Goal: Task Accomplishment & Management: Complete application form

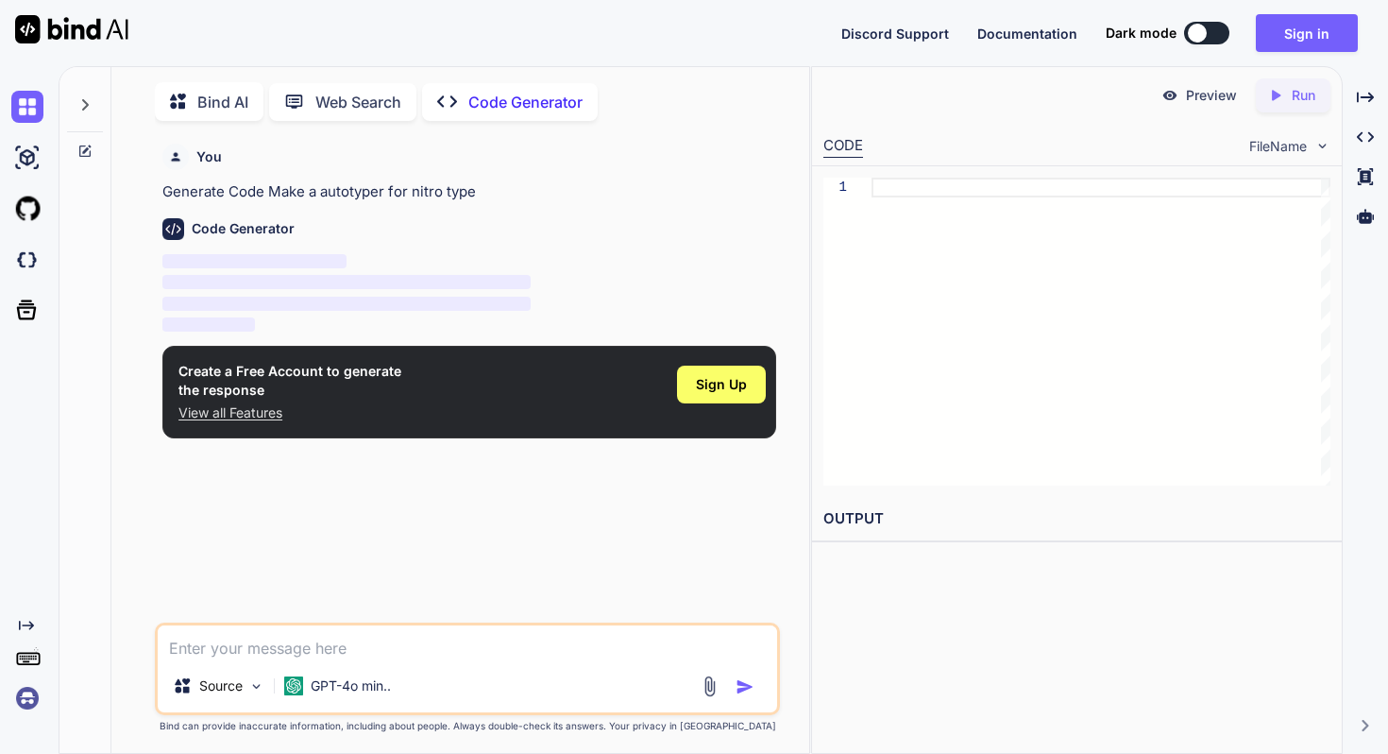
scroll to position [8, 0]
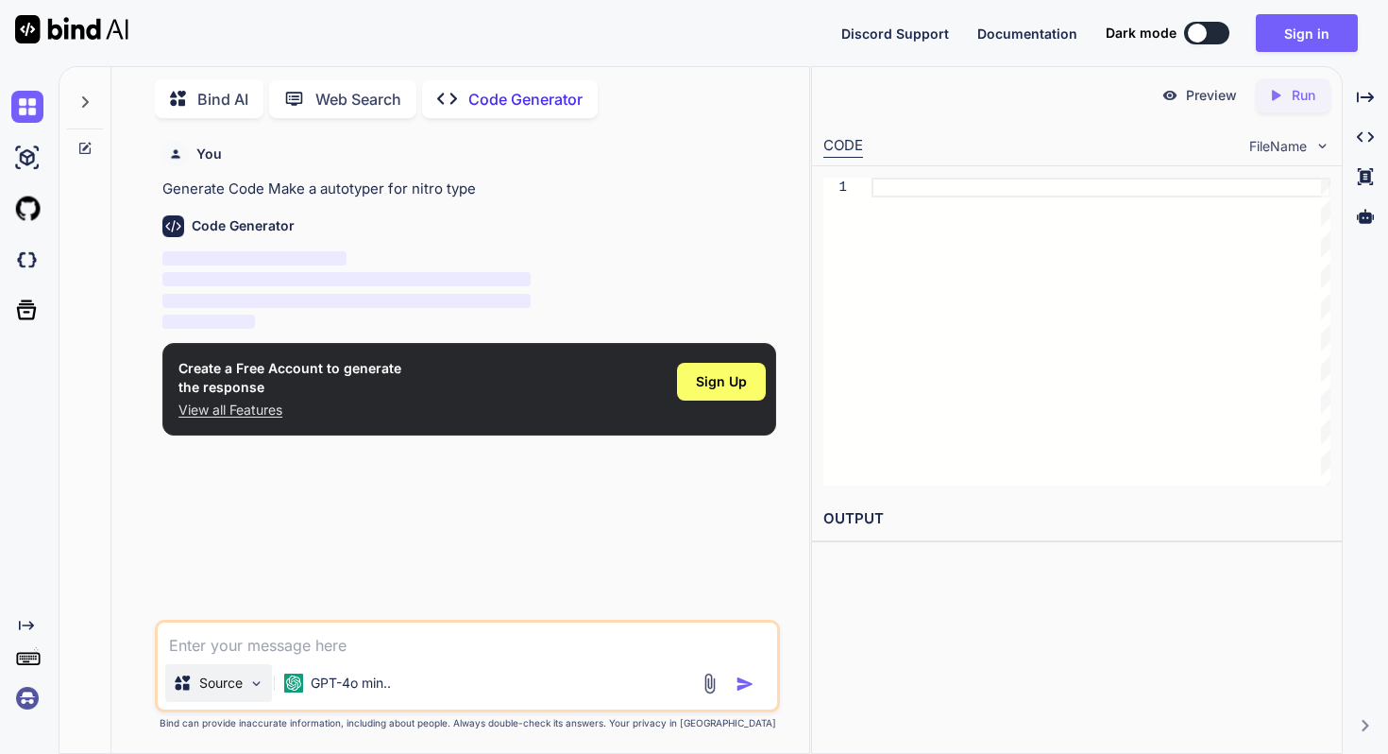
click at [252, 684] on img at bounding box center [256, 683] width 16 height 16
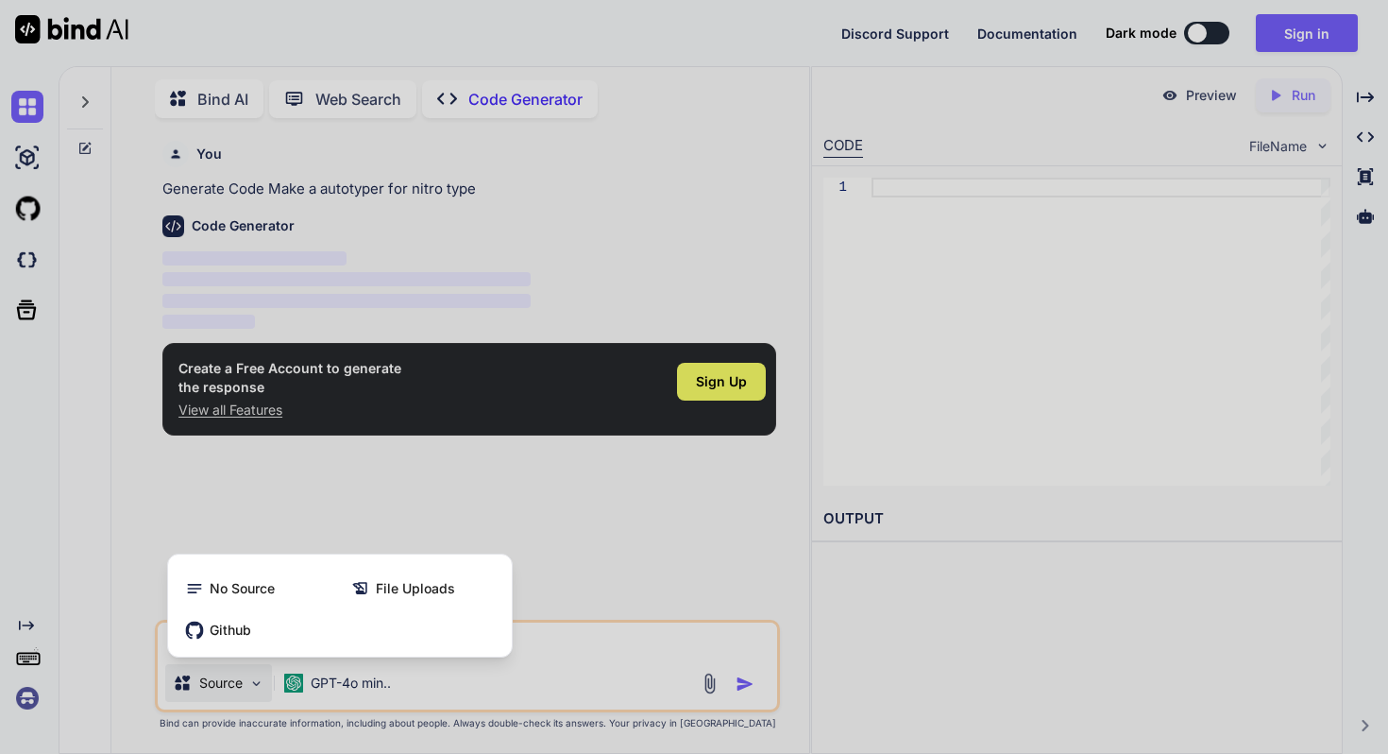
click at [251, 680] on div at bounding box center [694, 377] width 1388 height 754
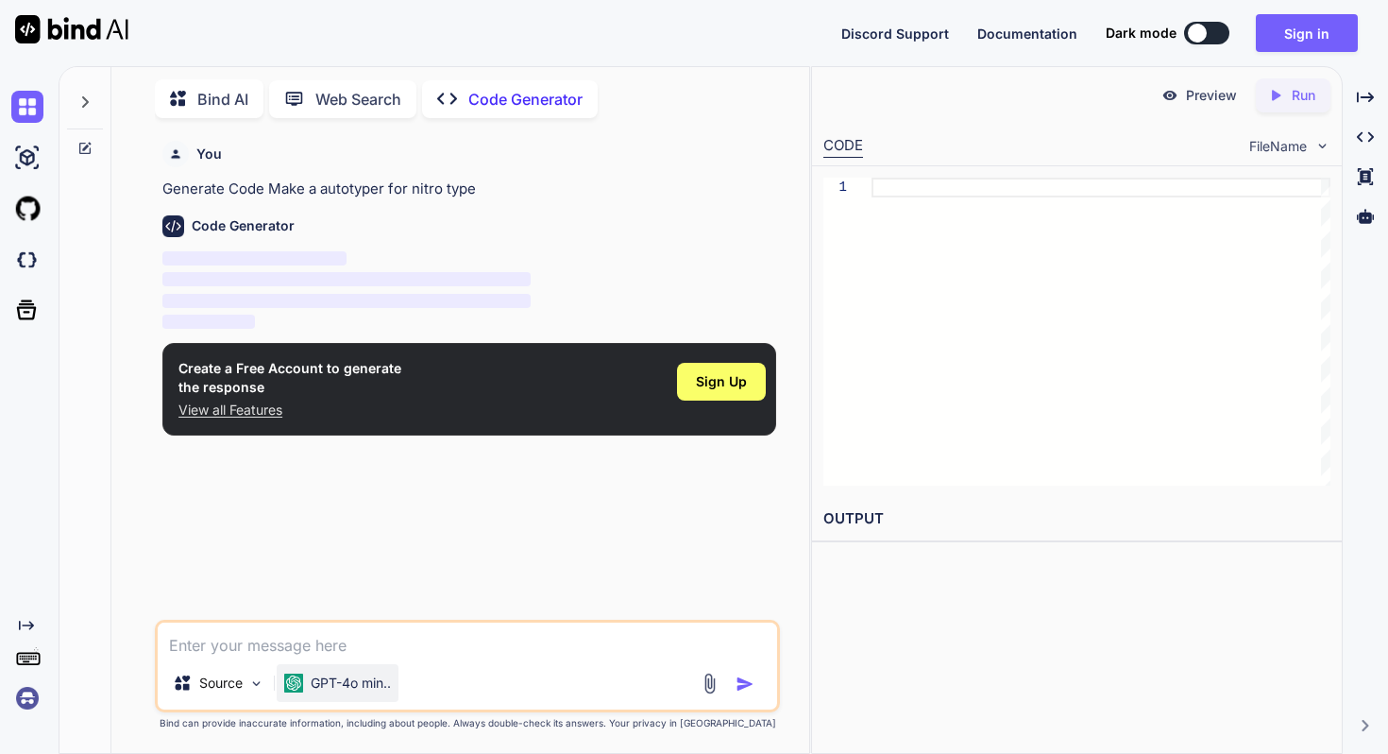
click at [316, 673] on p "GPT-4o min.." at bounding box center [351, 682] width 80 height 19
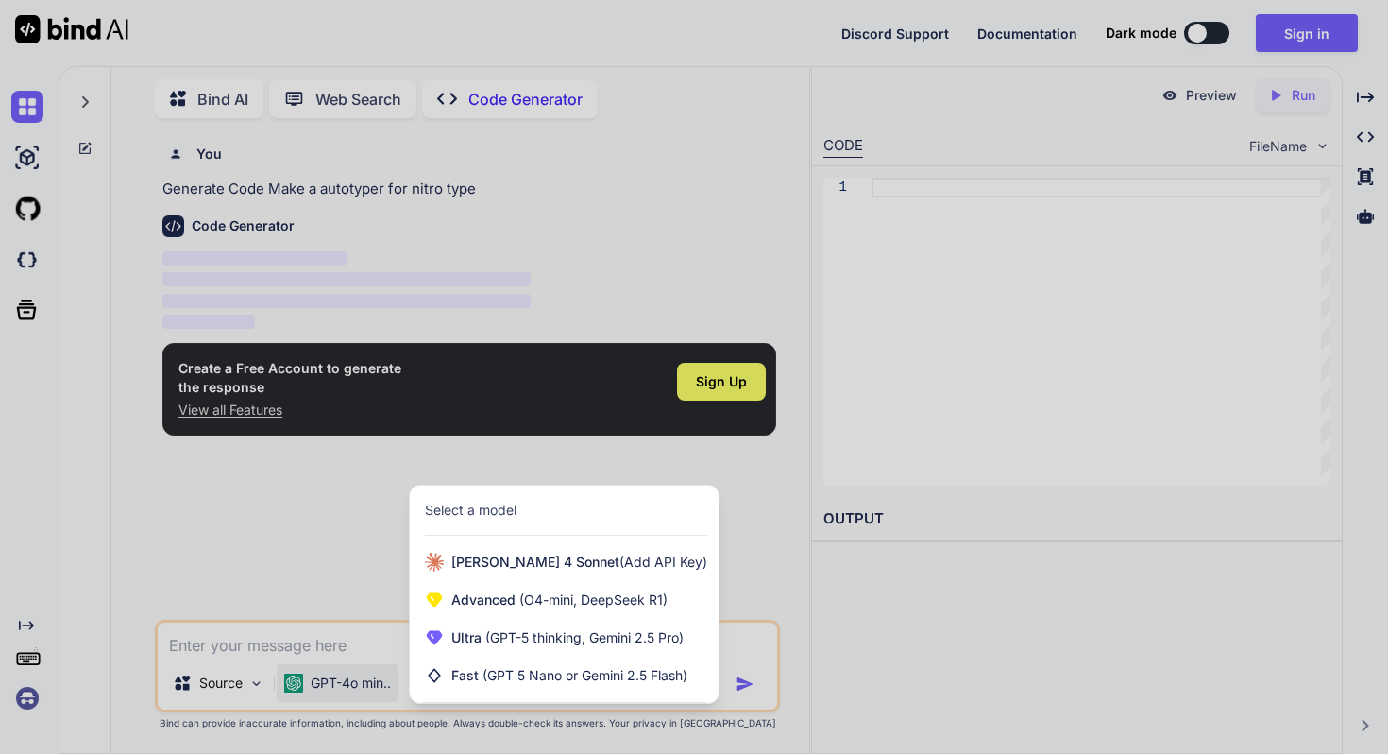
click at [349, 603] on div at bounding box center [694, 377] width 1388 height 754
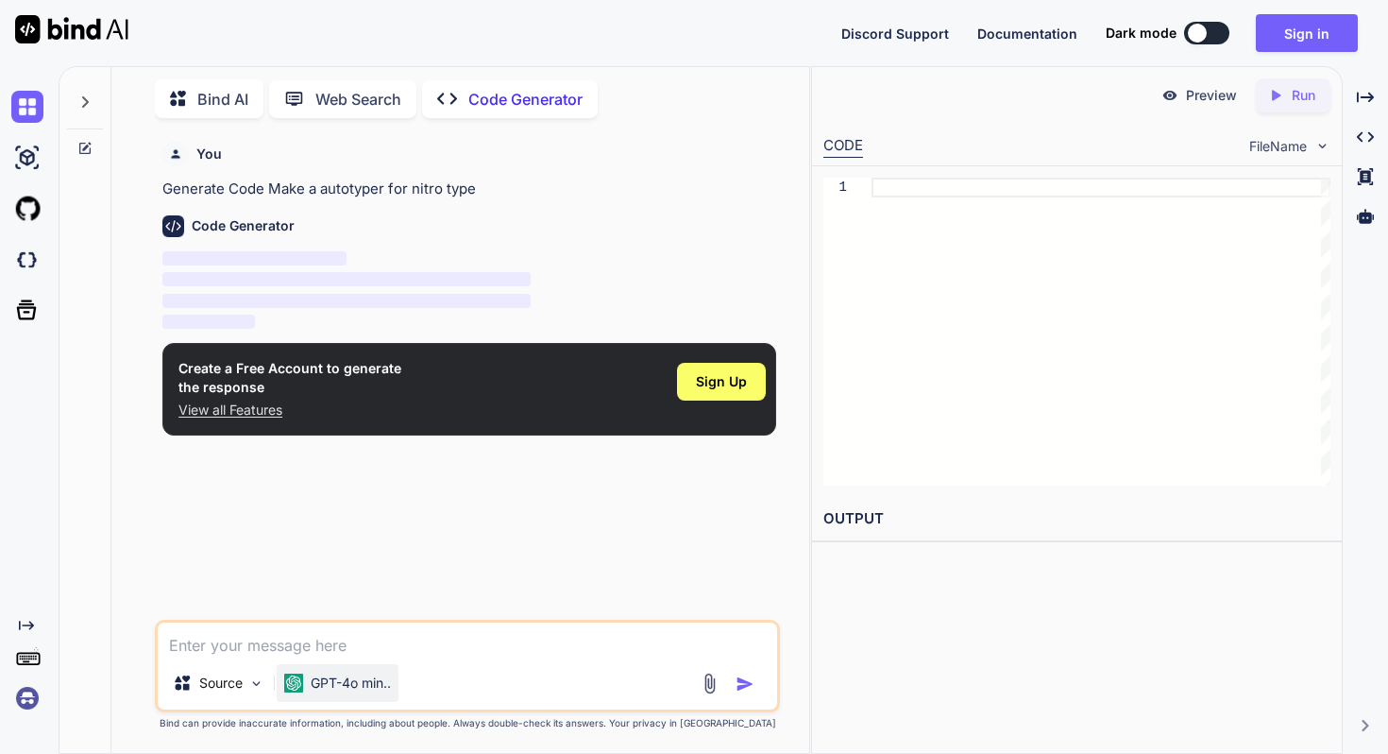
click at [362, 689] on p "GPT-4o min.." at bounding box center [351, 682] width 80 height 19
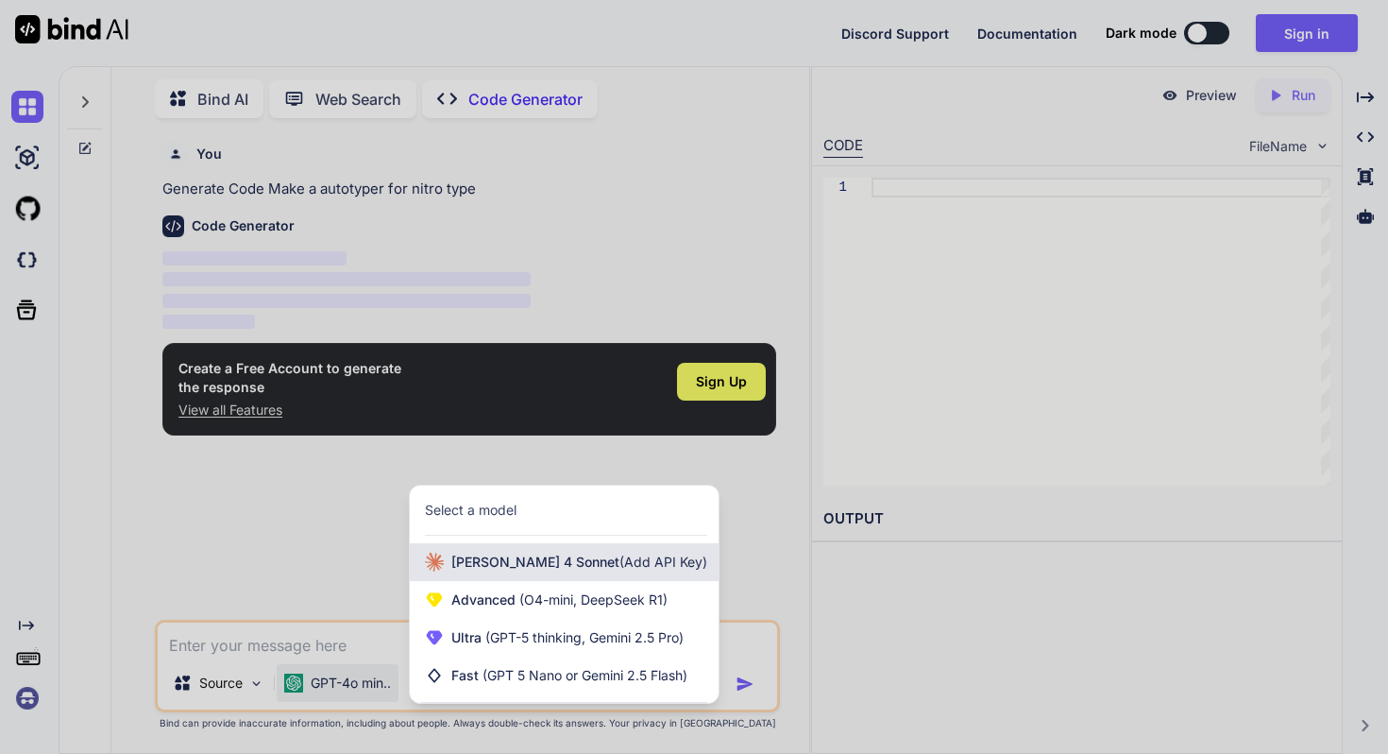
click at [456, 564] on span "[PERSON_NAME] 4 Sonnet (Add API Key)" at bounding box center [579, 561] width 256 height 19
type textarea "x"
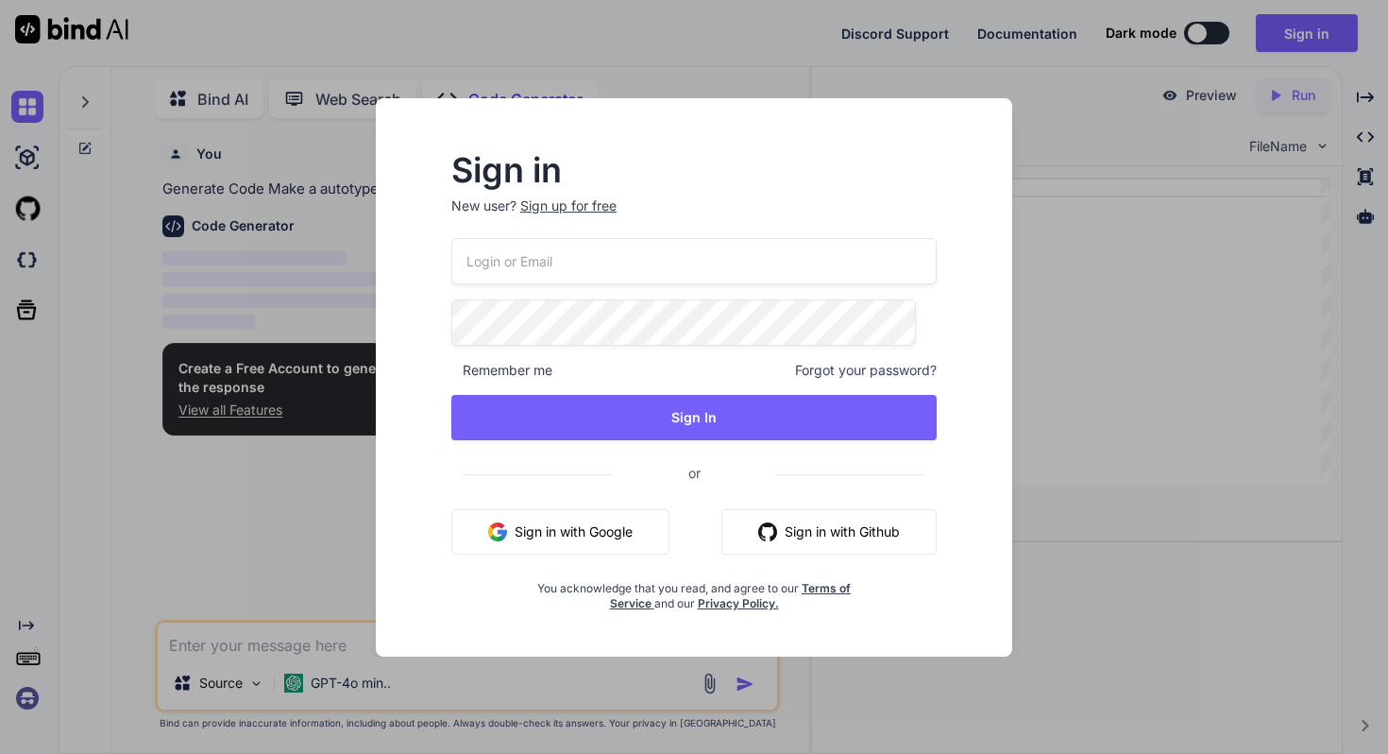
click at [352, 523] on div "Sign in New user? Sign up for free Remember me Forgot your password? Sign In or…" at bounding box center [695, 377] width 694 height 558
click at [297, 337] on div "Sign in New user? Sign up for free Remember me Forgot your password? Sign In or…" at bounding box center [694, 377] width 1388 height 754
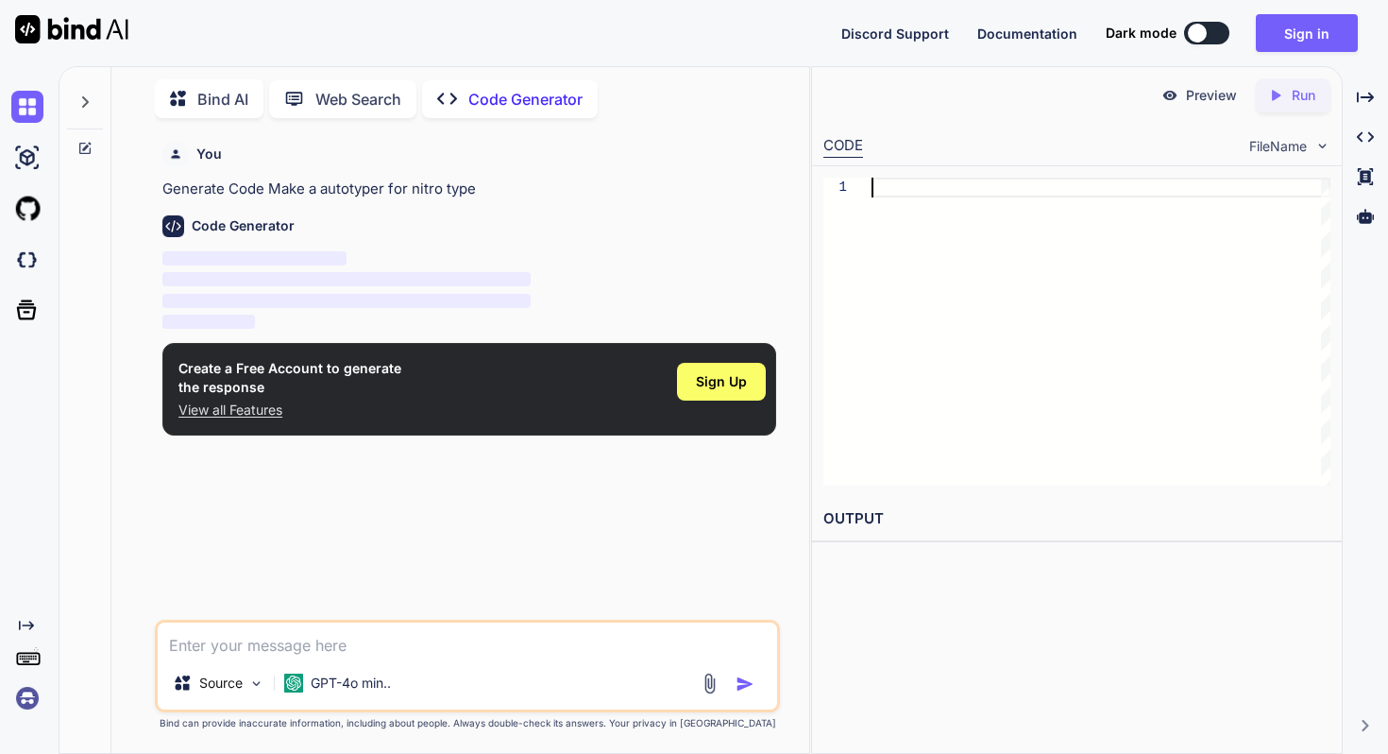
click at [988, 184] on div at bounding box center [1101, 332] width 459 height 308
type textarea "j"
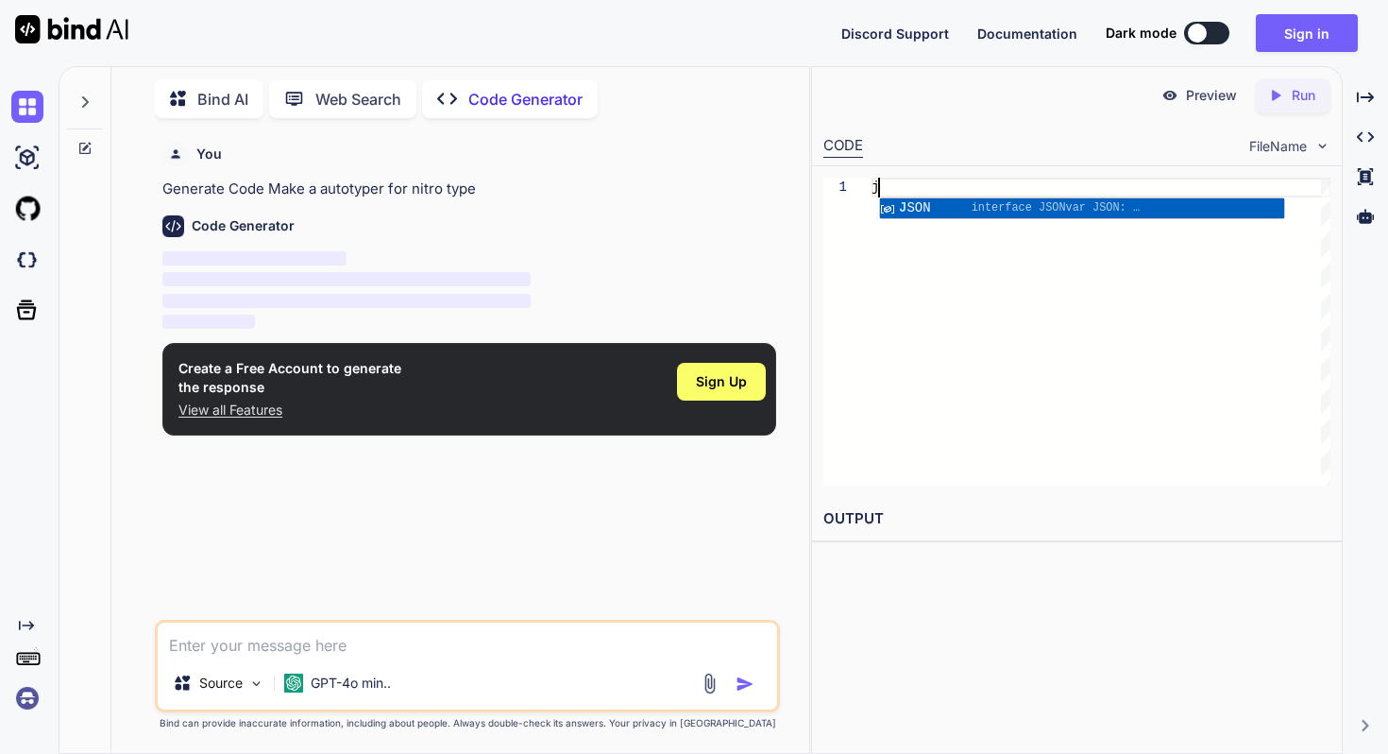
type textarea "x"
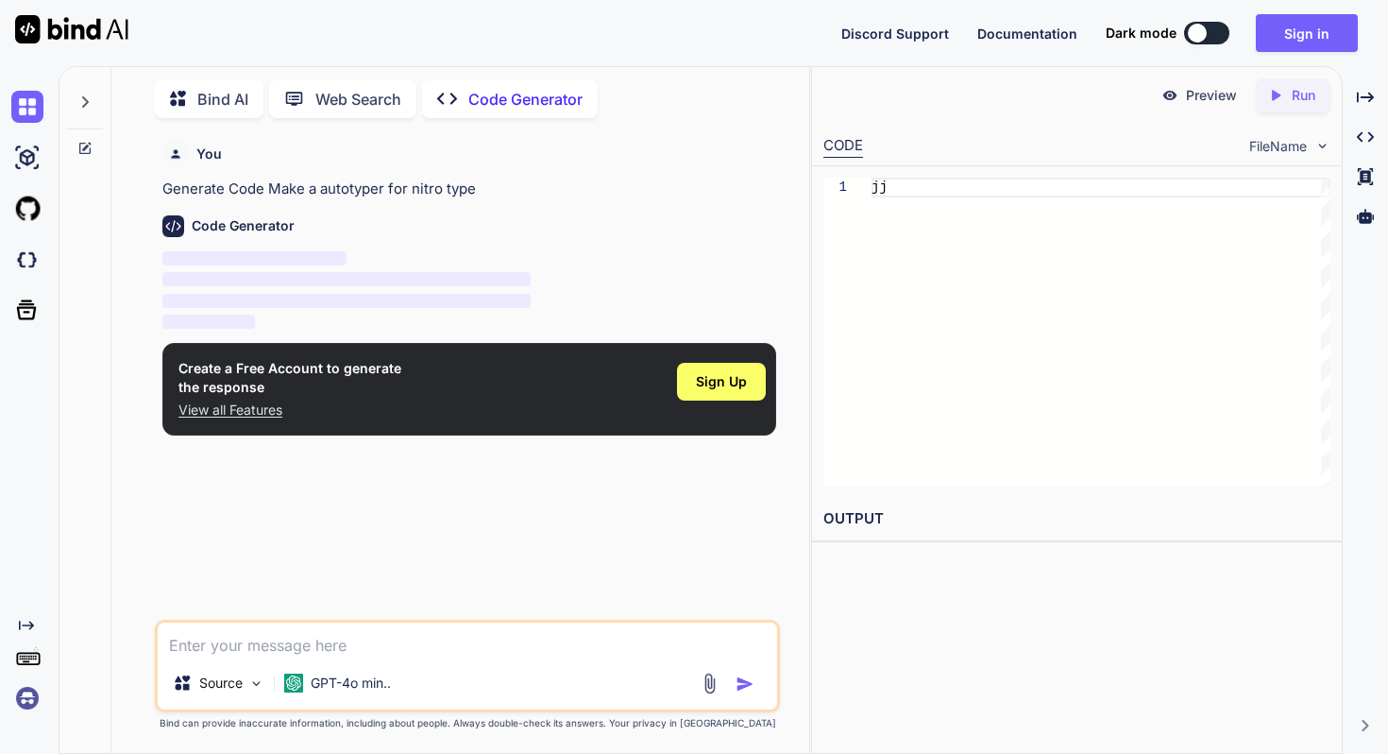
type textarea "j"
type textarea "Au"
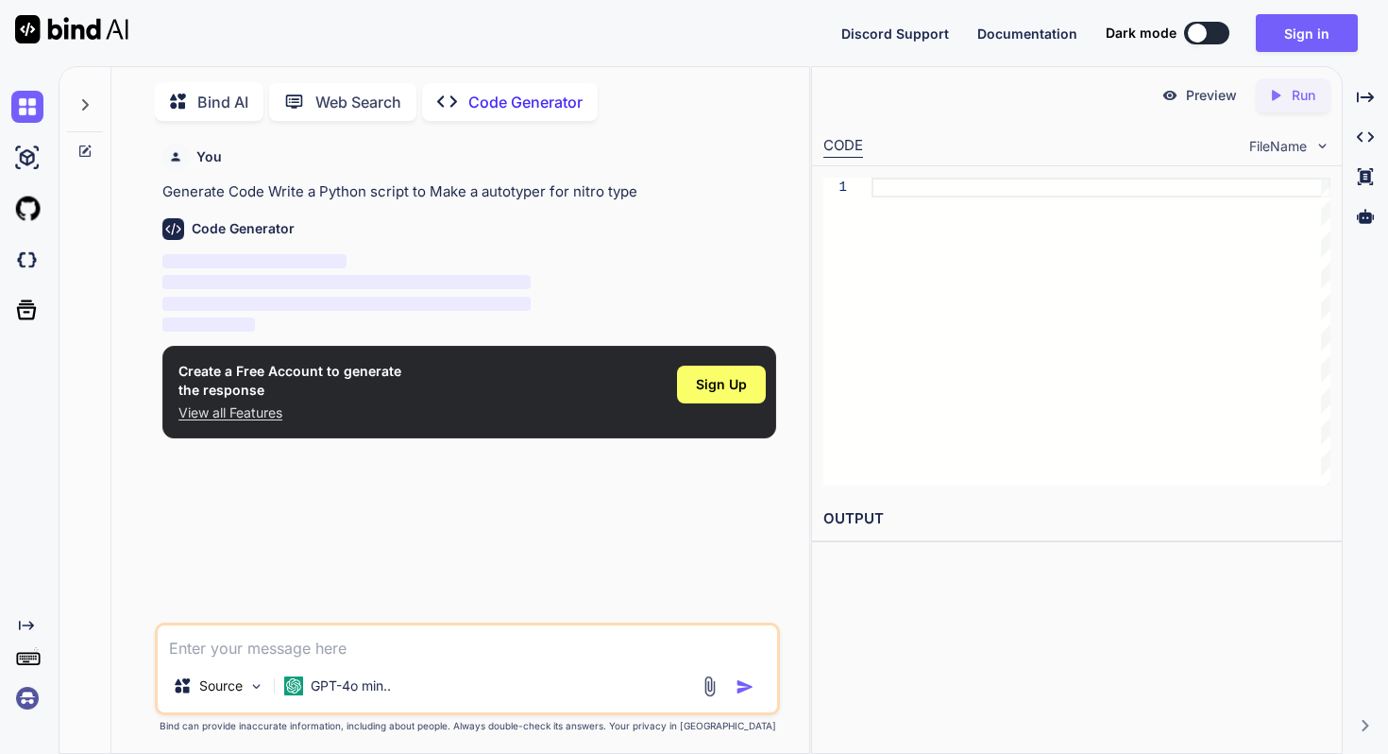
scroll to position [8, 0]
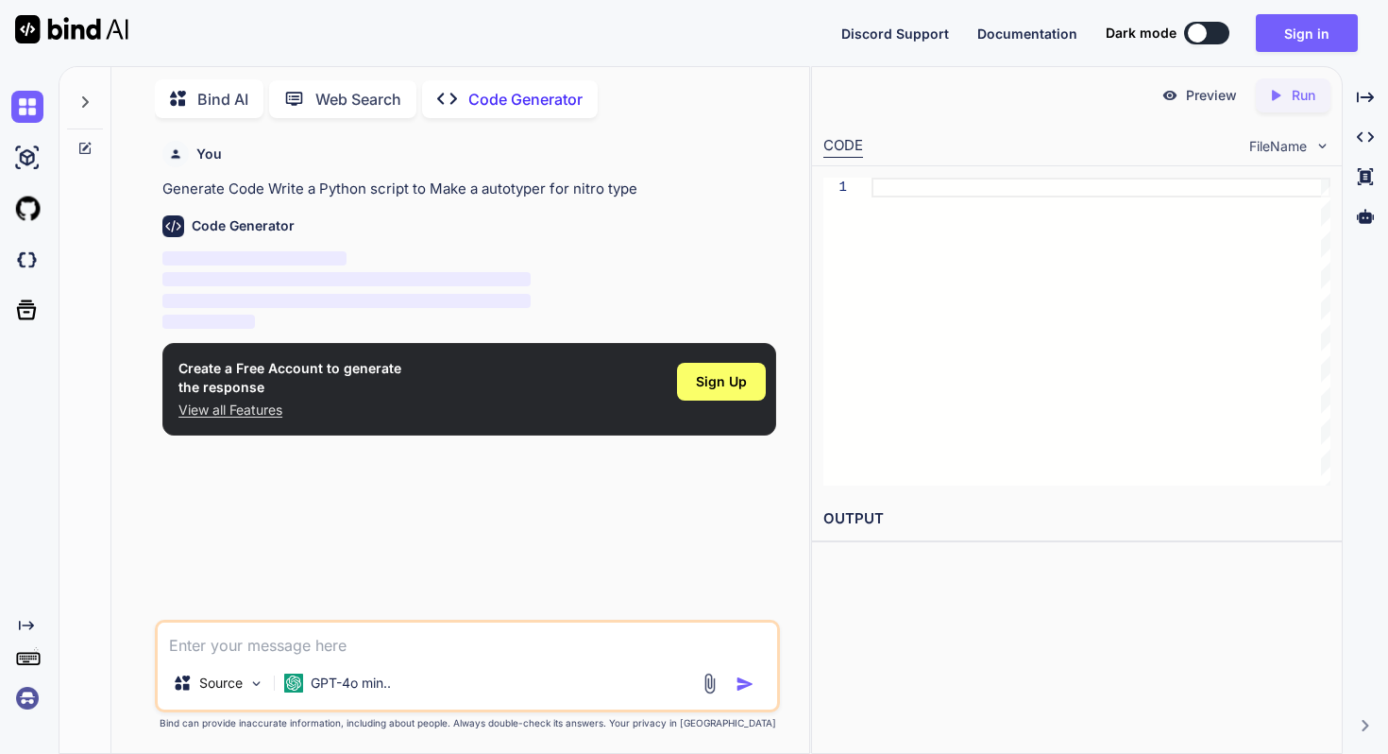
type textarea "x"
click at [725, 384] on span "Sign Up" at bounding box center [721, 381] width 51 height 19
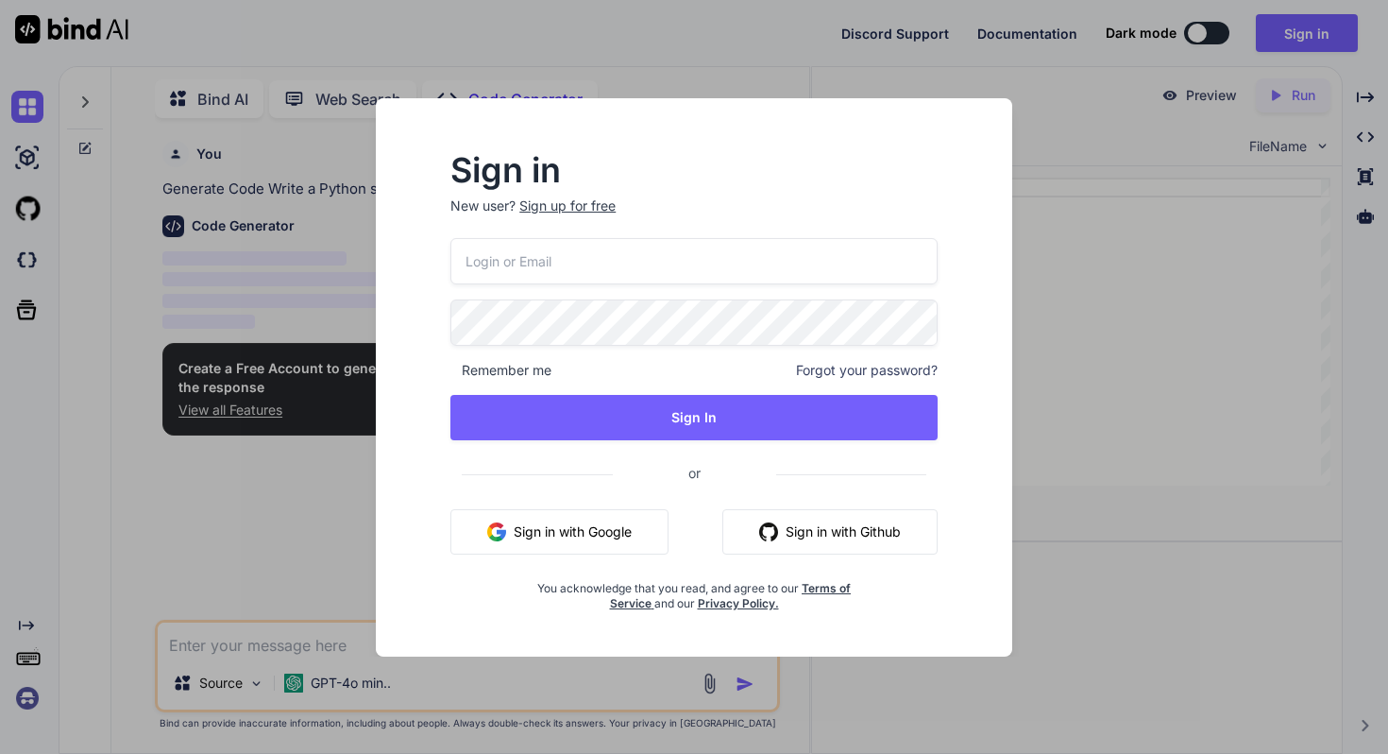
click at [606, 266] on input "email" at bounding box center [693, 261] width 487 height 46
type input "Kane"
type textarea "x"
type input "Kanebish@icloud.com"
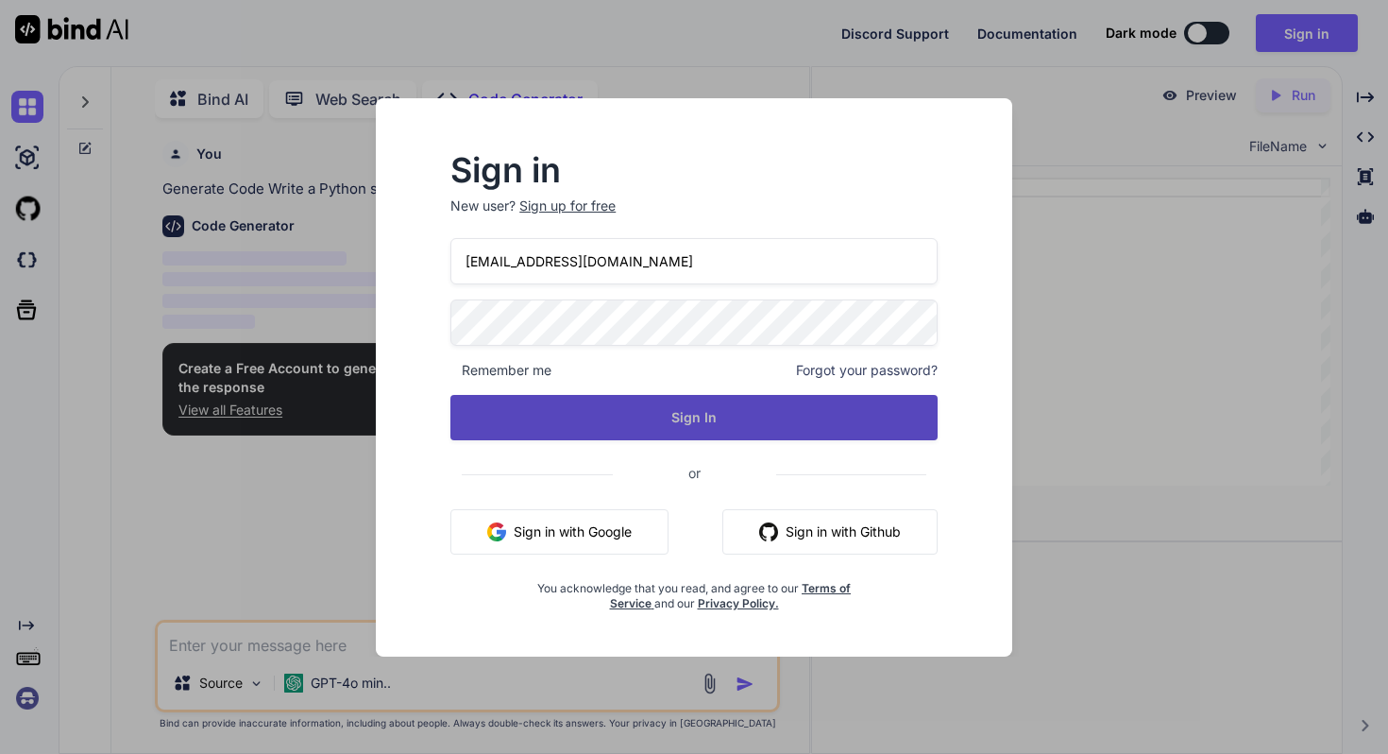
click at [724, 402] on button "Sign In" at bounding box center [693, 417] width 487 height 45
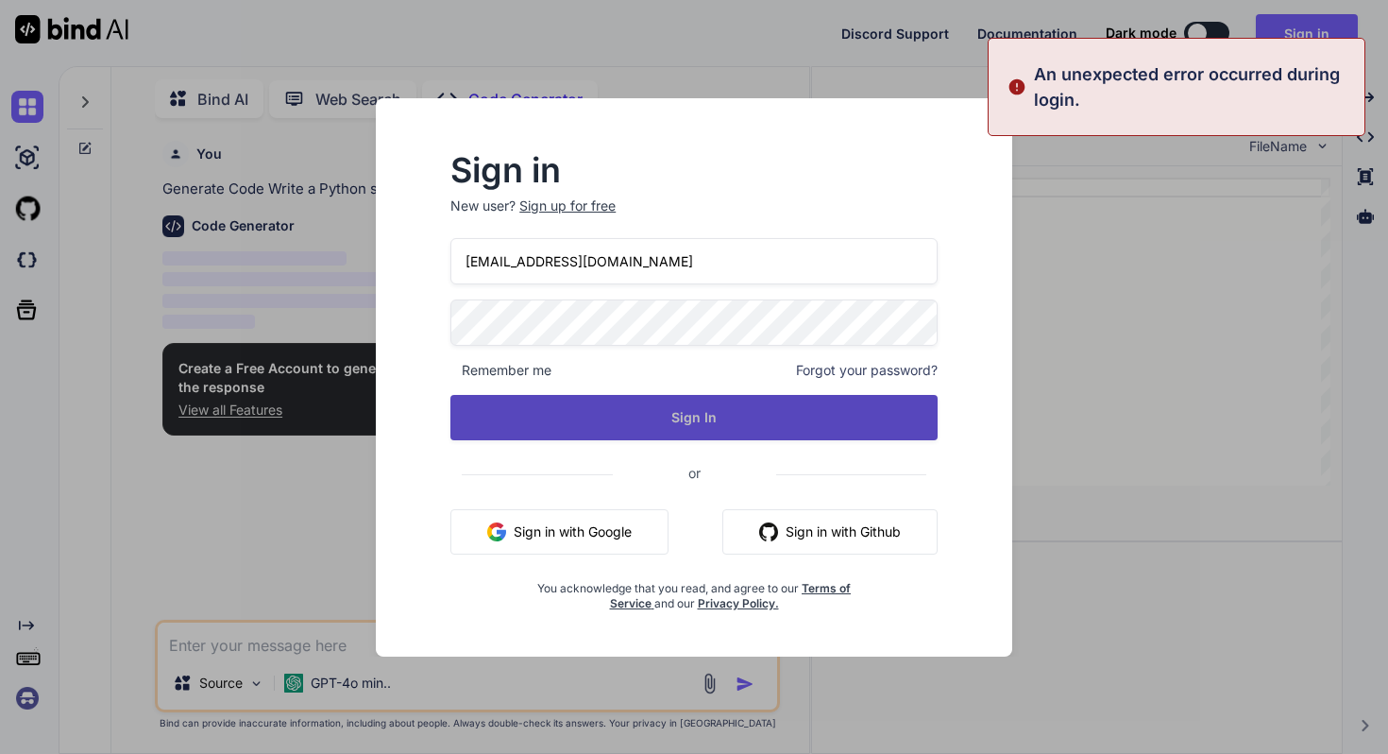
click at [712, 410] on button "Sign In" at bounding box center [693, 417] width 487 height 45
click at [712, 410] on button "Signing In..." at bounding box center [693, 417] width 487 height 45
click at [712, 410] on button "Sign In" at bounding box center [693, 417] width 487 height 45
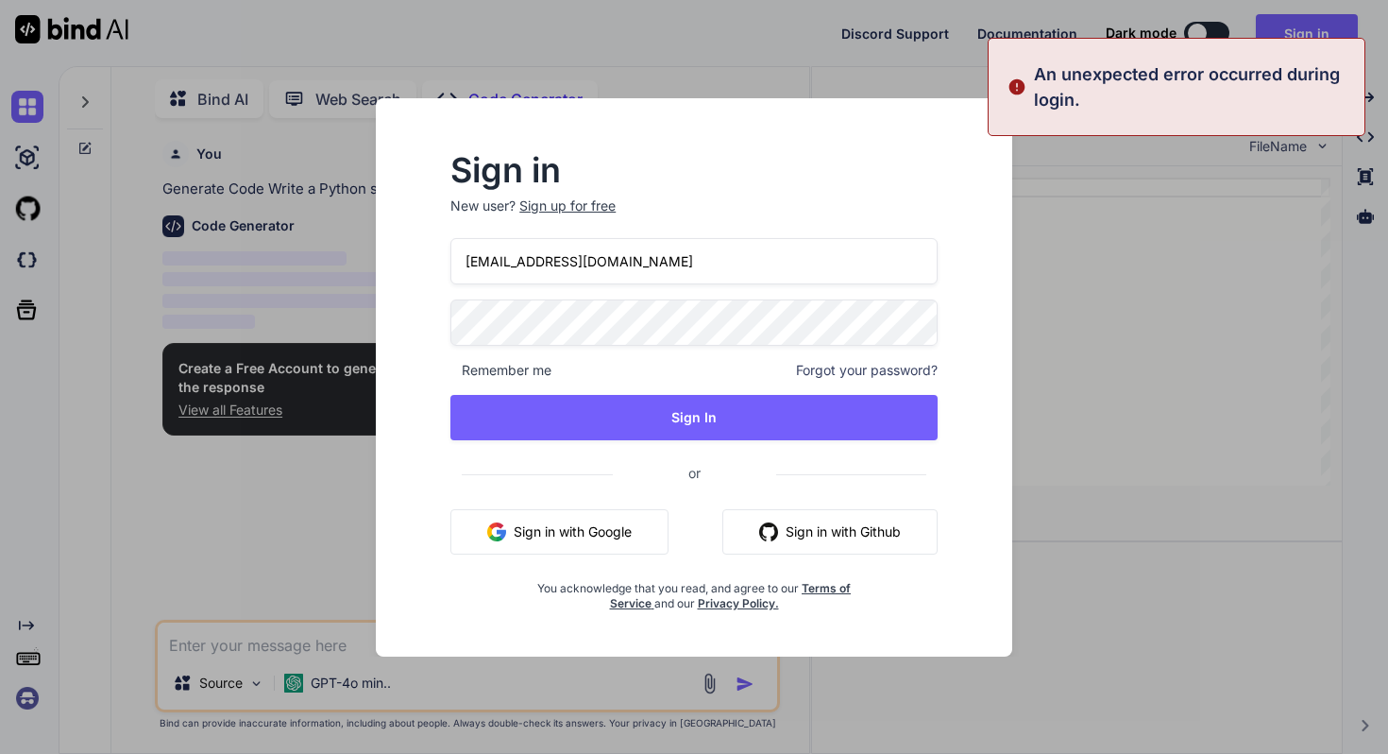
click at [596, 203] on div "Sign up for free" at bounding box center [567, 205] width 96 height 19
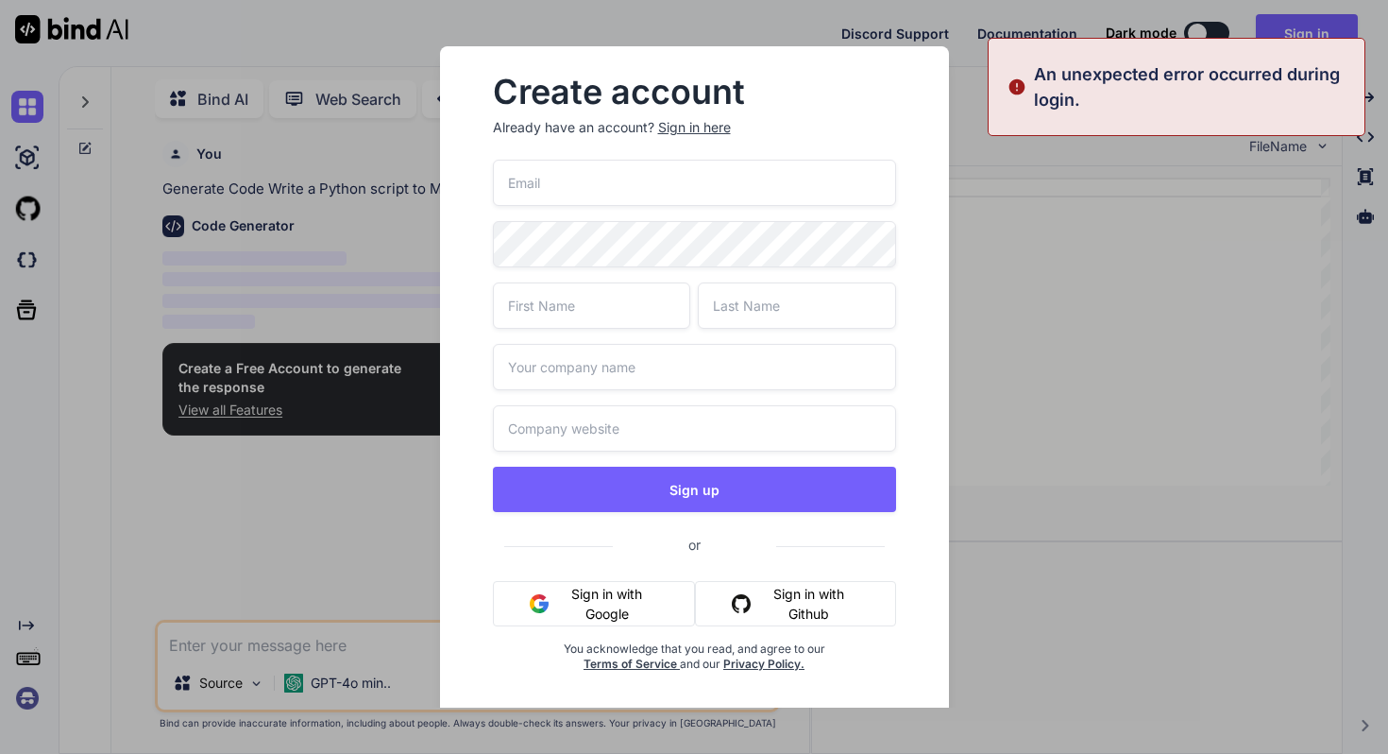
click at [577, 202] on input "email" at bounding box center [694, 183] width 403 height 46
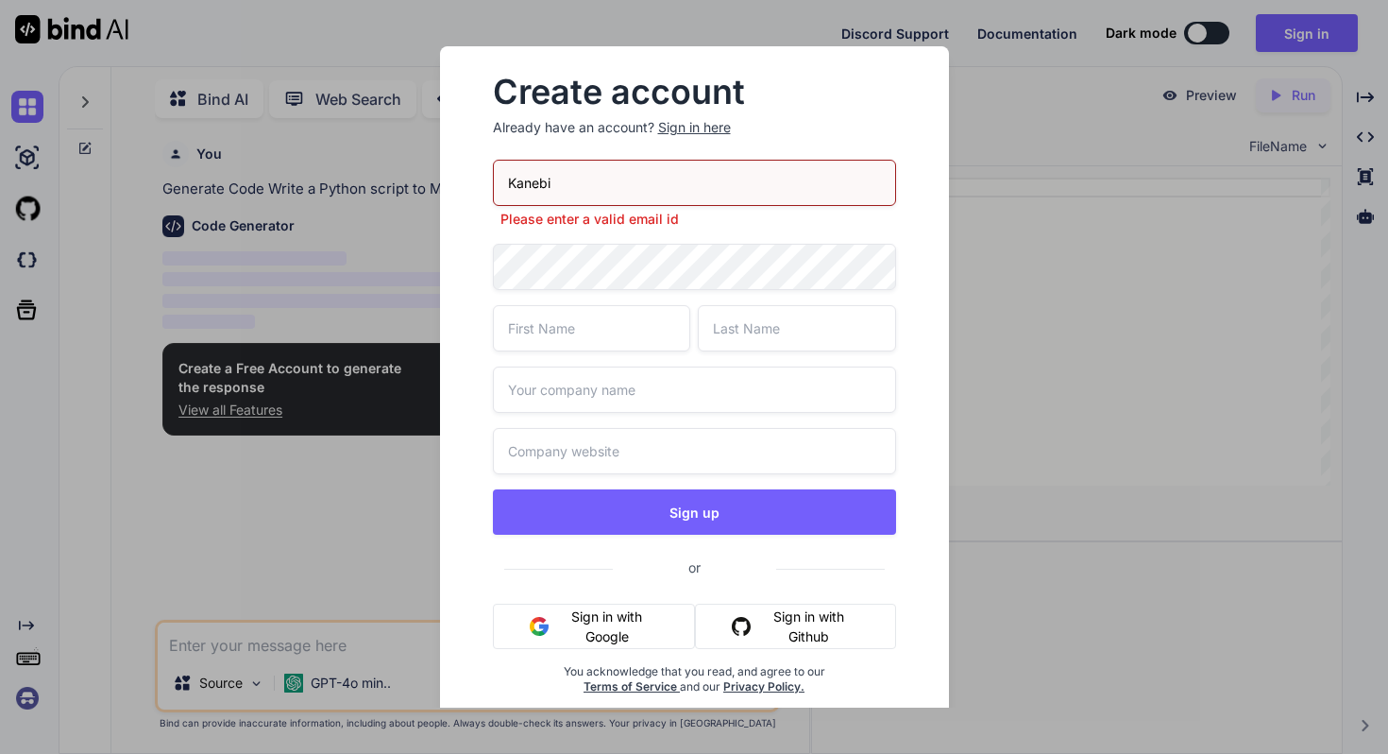
type input "Kanebish@icloud.com"
click at [589, 333] on div "Kanebish@icloud.com Please enter a valid email id Sign up or Sign in with Googl…" at bounding box center [694, 450] width 403 height 580
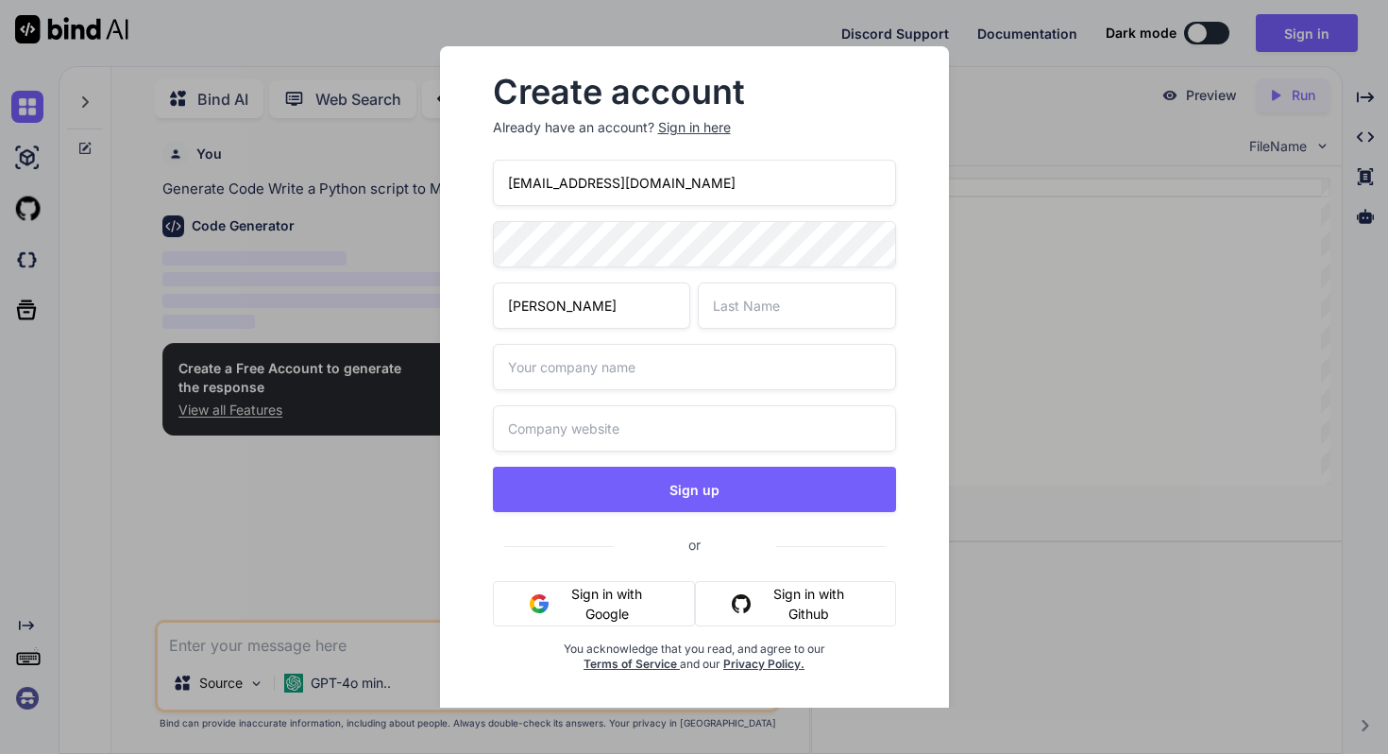
type input "Kane"
click at [773, 310] on input "text" at bounding box center [797, 305] width 198 height 46
type input "Bish"
click at [683, 372] on input "text" at bounding box center [694, 367] width 403 height 46
type input "Kanebish"
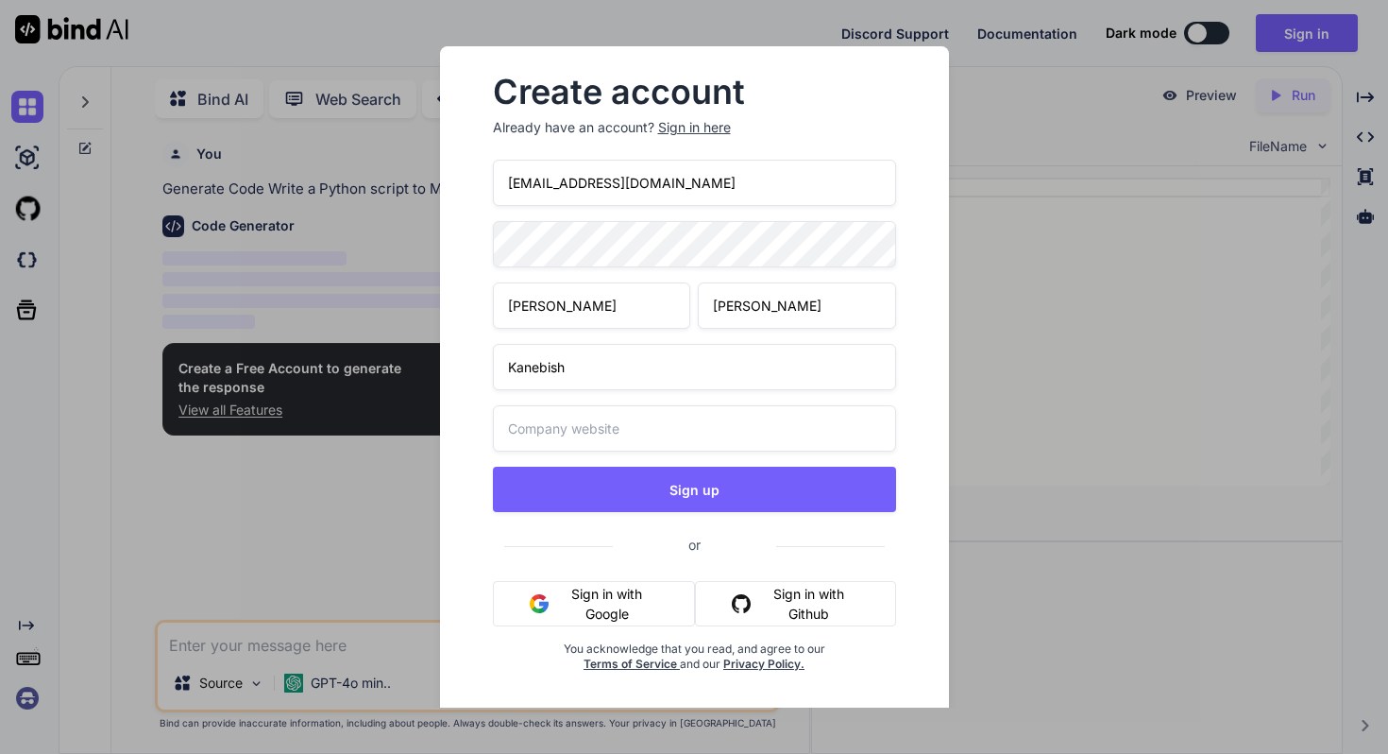
click at [713, 446] on input "text" at bounding box center [694, 428] width 403 height 46
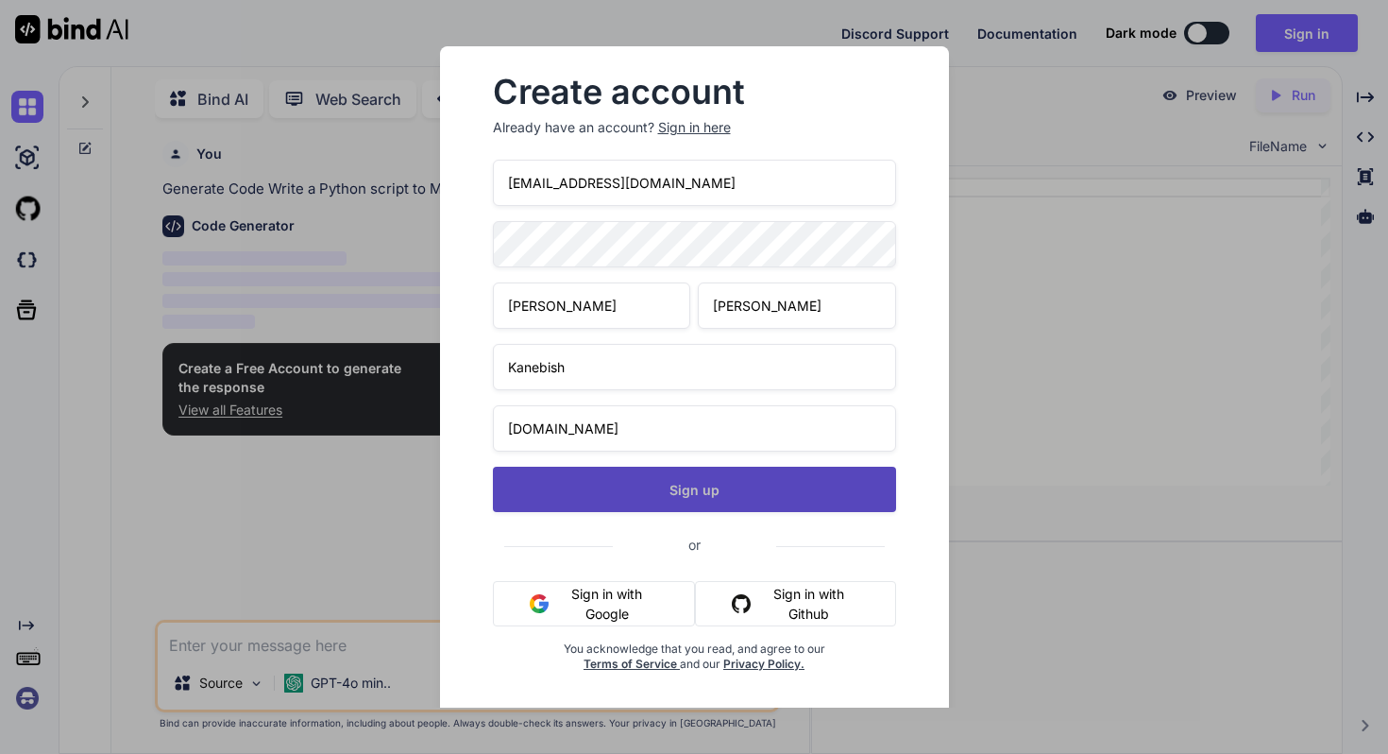
type input "google.com"
click at [759, 499] on button "Sign up" at bounding box center [694, 489] width 403 height 45
click at [691, 490] on button "Sign up" at bounding box center [694, 489] width 403 height 45
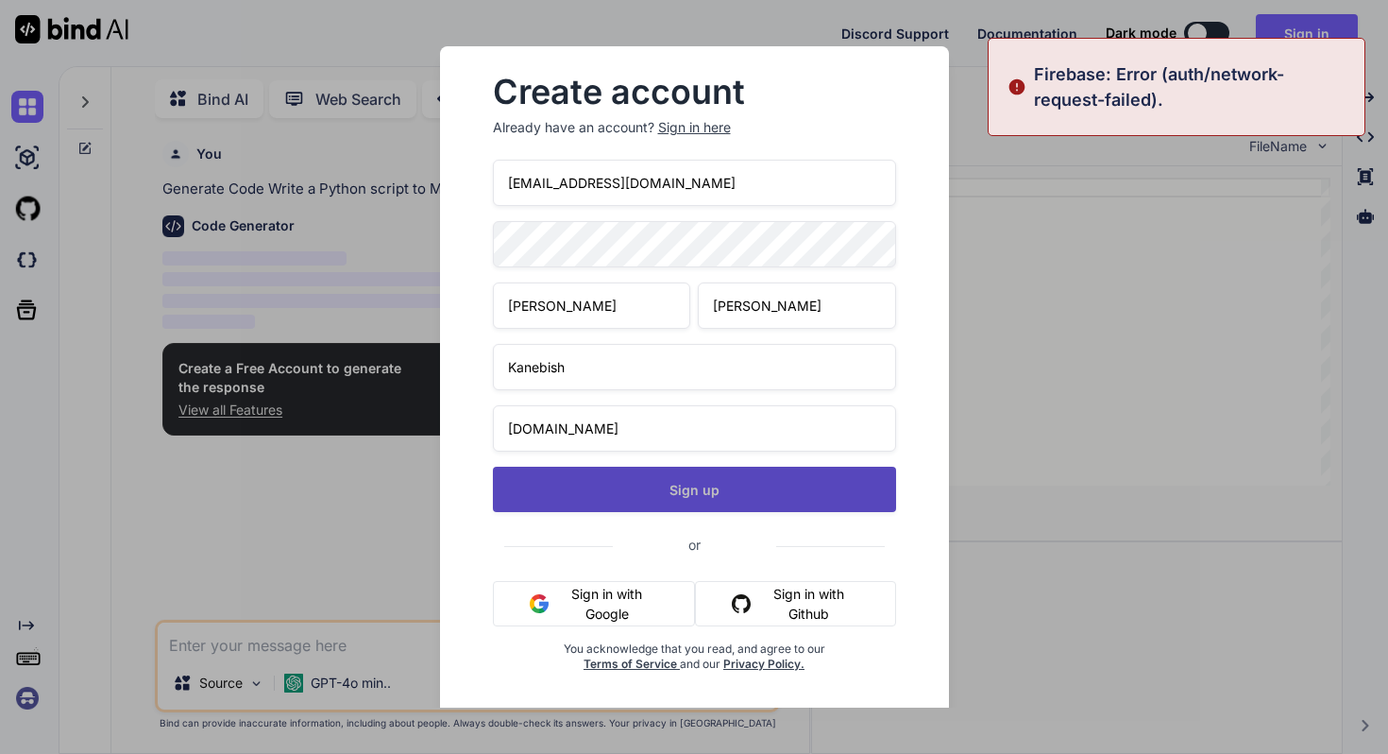
click at [706, 484] on button "Sign up" at bounding box center [694, 489] width 403 height 45
click at [706, 484] on button "Signing up..." at bounding box center [694, 489] width 403 height 45
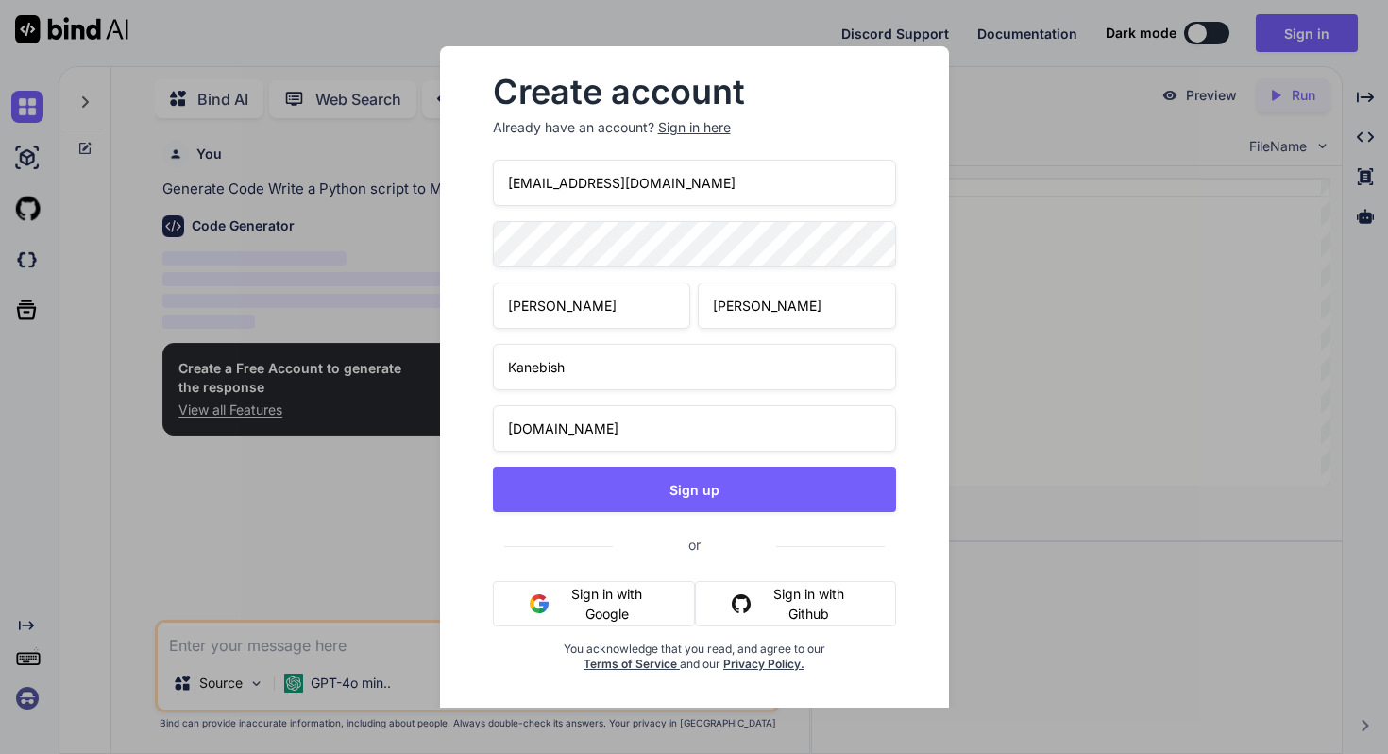
scroll to position [25, 0]
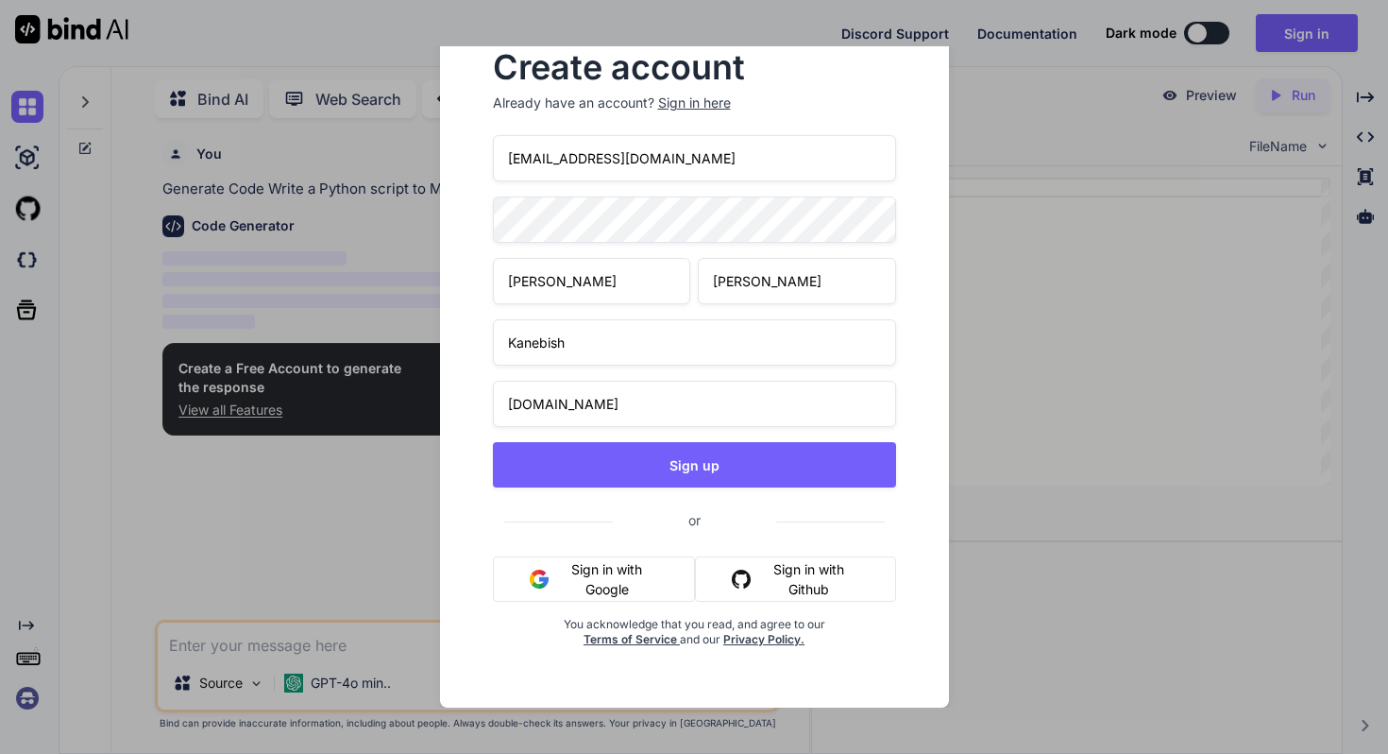
click at [592, 571] on button "Sign in with Google" at bounding box center [594, 578] width 203 height 45
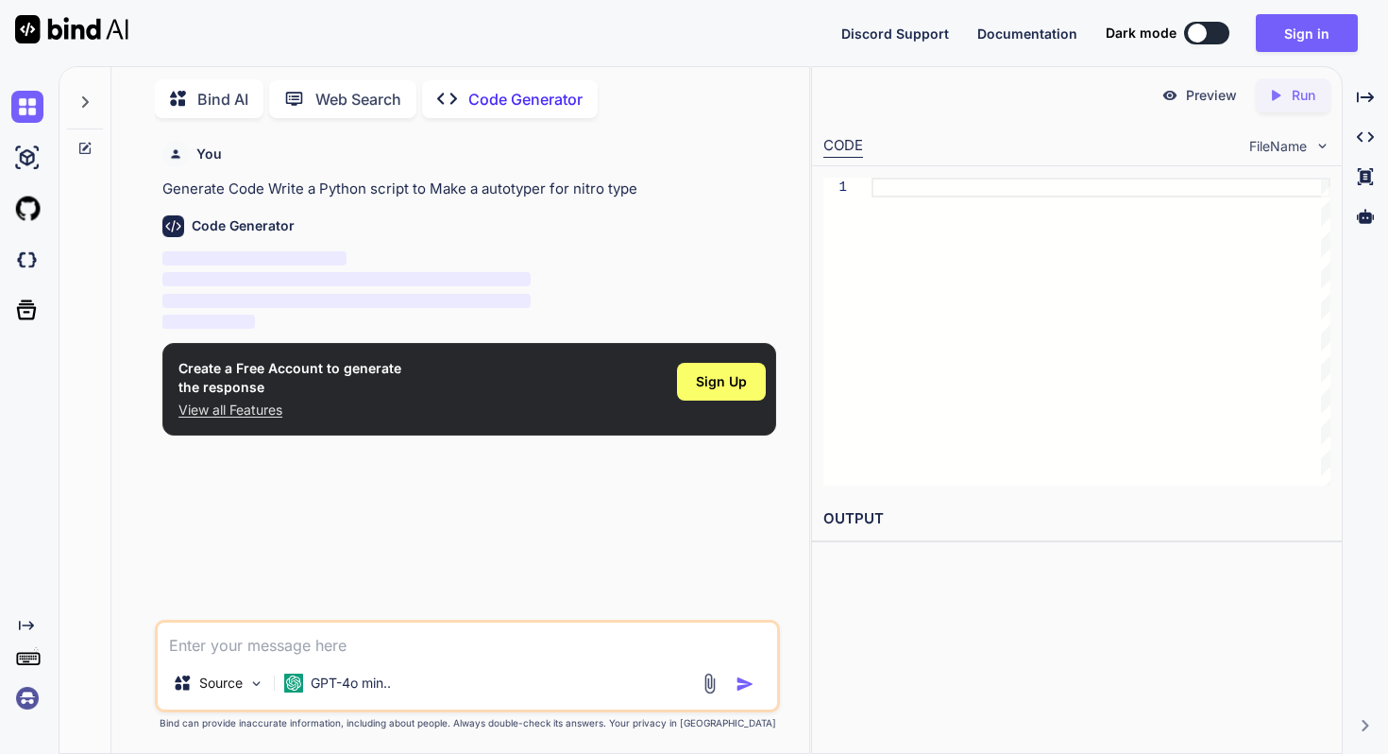
click at [1227, 103] on p "Preview" at bounding box center [1211, 95] width 51 height 19
click at [1187, 96] on p "Preview" at bounding box center [1211, 95] width 51 height 19
click at [1280, 95] on icon "Created with Pixso." at bounding box center [1275, 95] width 17 height 17
click at [343, 182] on p "Generate Code Write a Python script to Make a autotyper for nitro type" at bounding box center [469, 189] width 614 height 22
click at [305, 91] on icon at bounding box center [299, 99] width 31 height 20
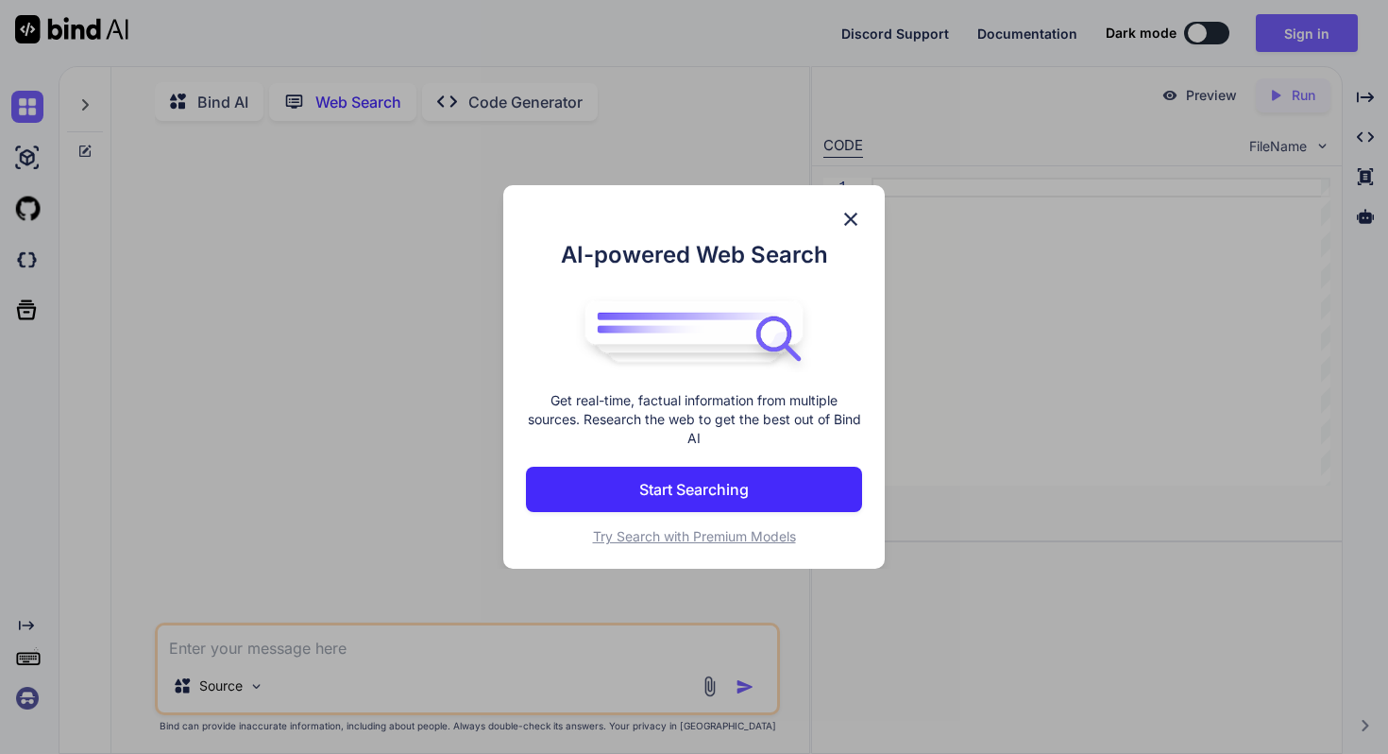
scroll to position [8, 0]
click at [854, 215] on img at bounding box center [851, 219] width 23 height 23
